Goal: Task Accomplishment & Management: Manage account settings

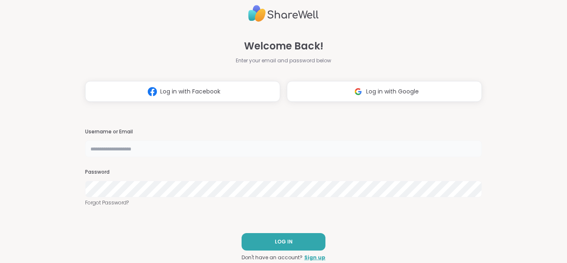
click at [179, 149] on input "text" at bounding box center [283, 148] width 397 height 17
type input "**********"
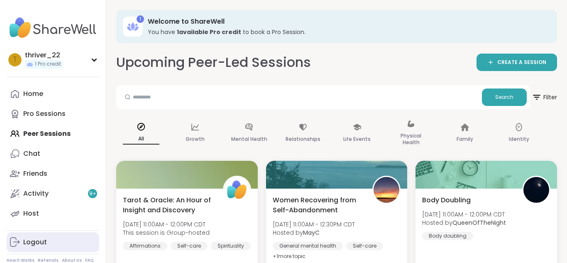
click at [46, 240] on link "Logout" at bounding box center [53, 242] width 93 height 20
